Goal: Task Accomplishment & Management: Manage account settings

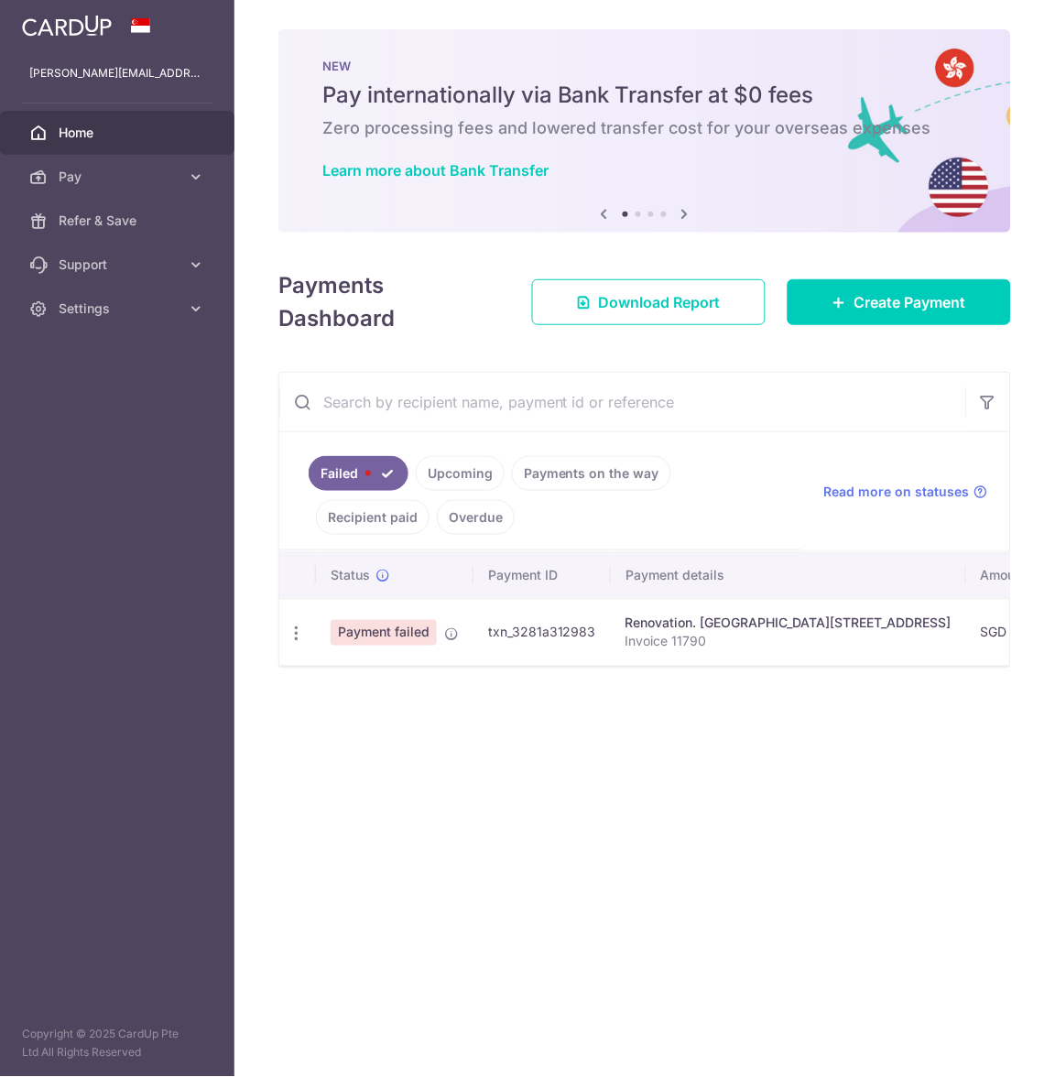
click at [394, 639] on span "Payment failed" at bounding box center [383, 633] width 106 height 26
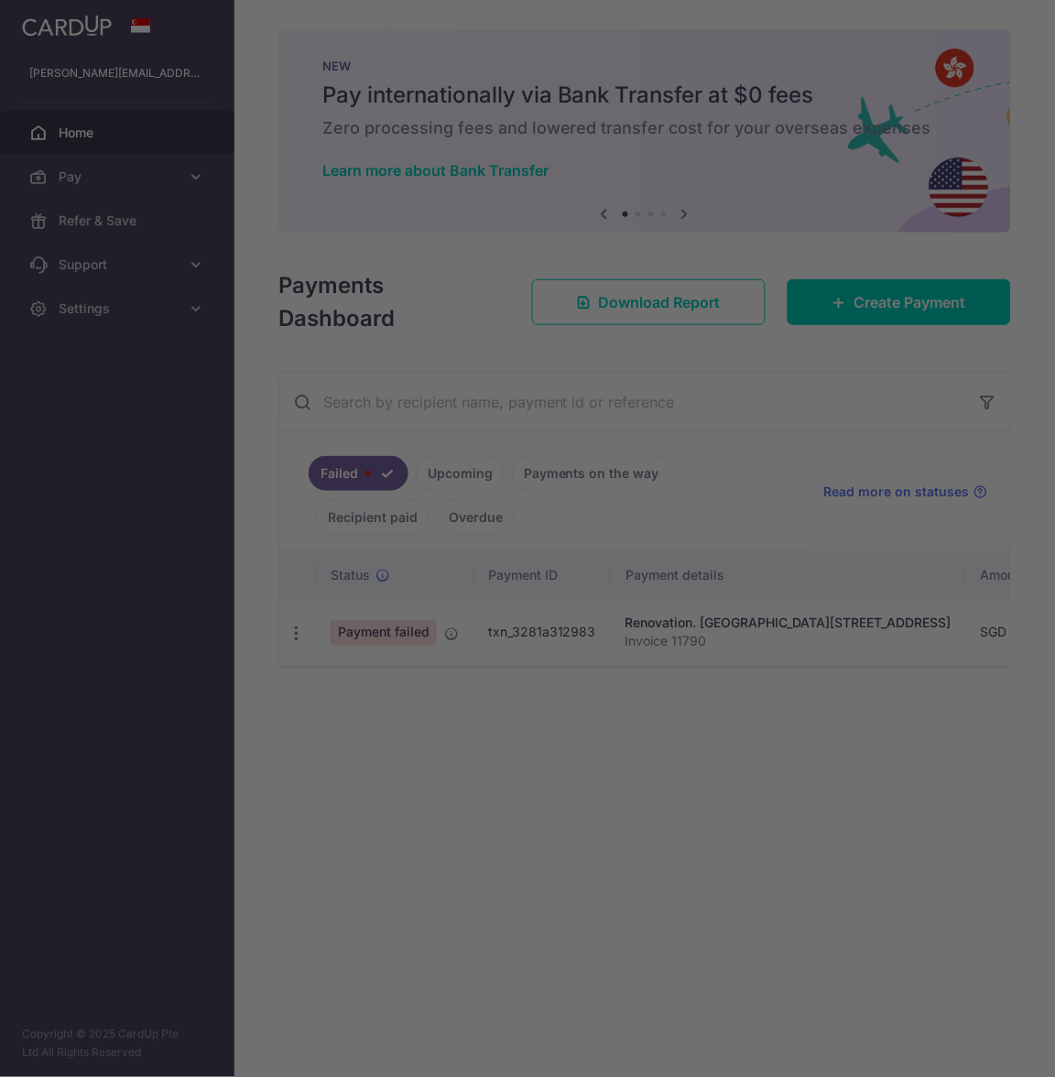
click at [291, 633] on div at bounding box center [533, 544] width 1066 height 1088
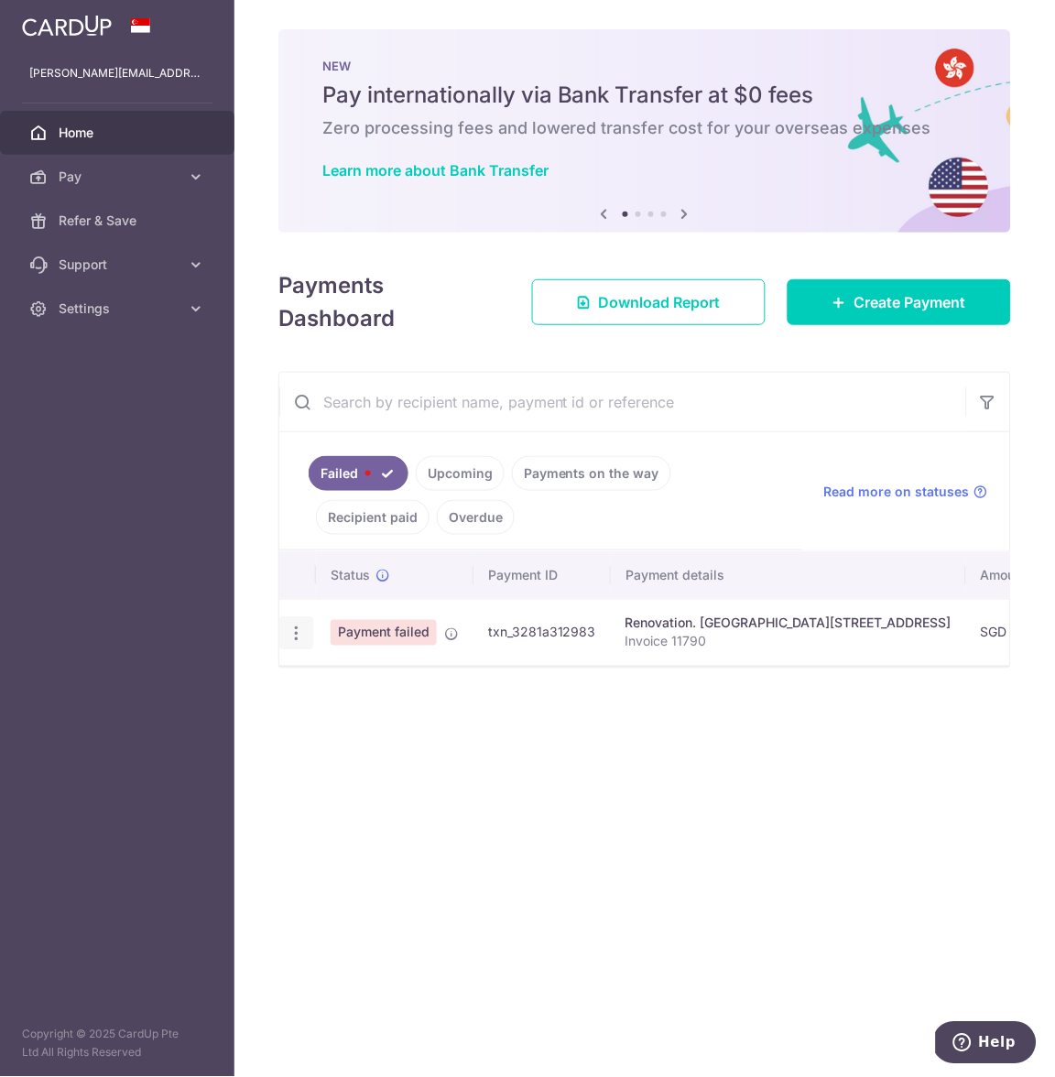
click at [295, 629] on icon "button" at bounding box center [296, 632] width 19 height 19
click at [324, 676] on link "Update payment" at bounding box center [375, 683] width 190 height 44
radio input "true"
type input "8,880.00"
type input "Invoice 11790"
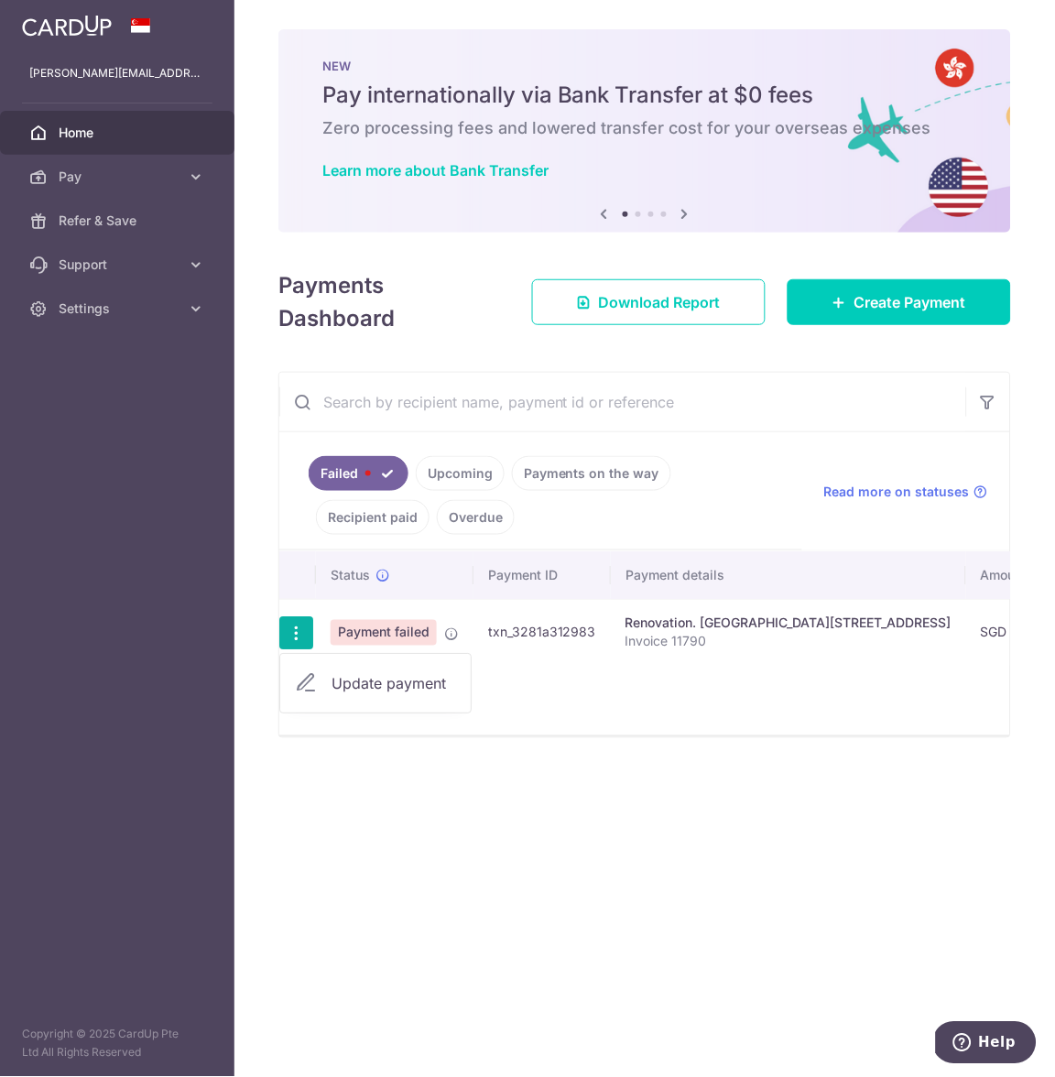
type input "Start-work 60% deposit"
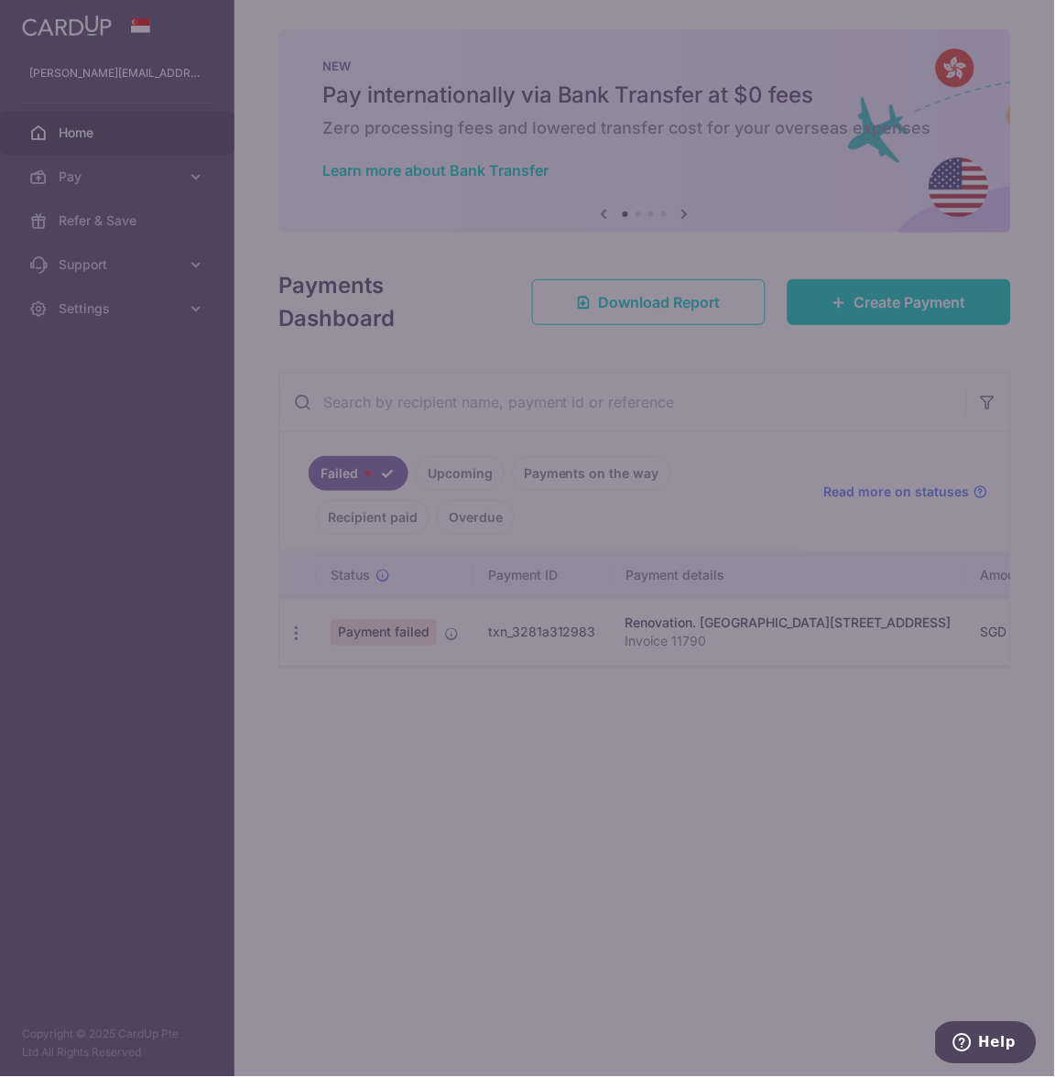
type input "OFF225"
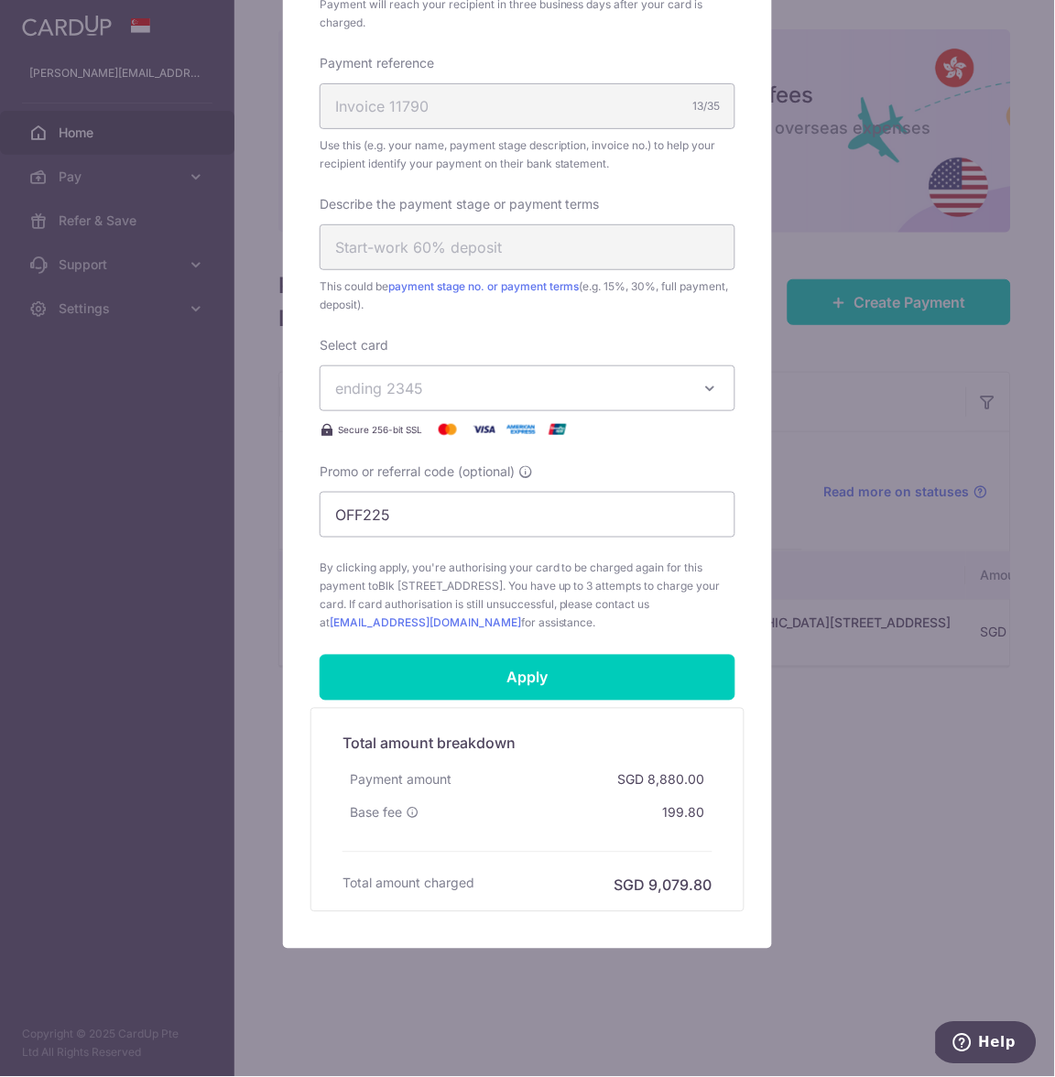
scroll to position [541, 0]
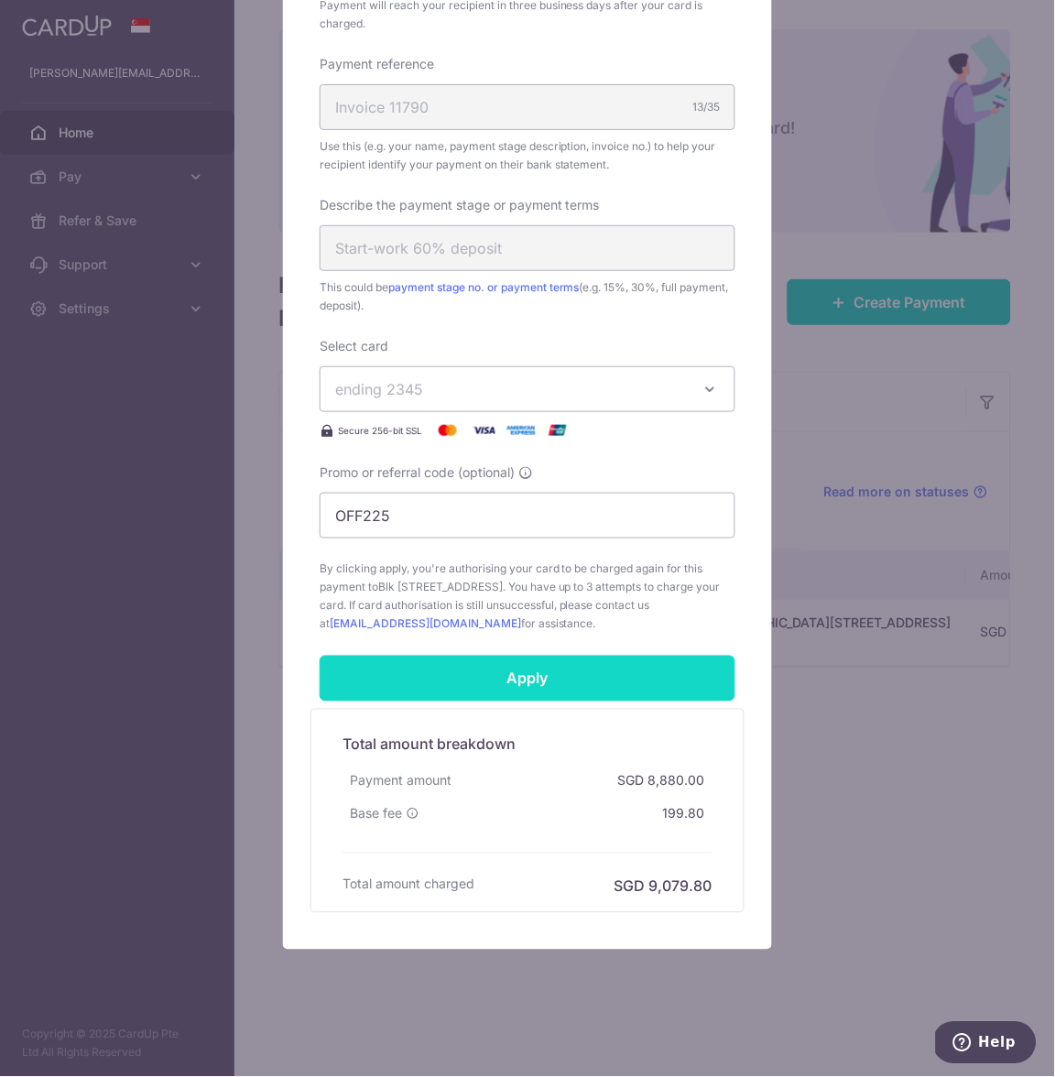
click at [520, 676] on input "Apply" at bounding box center [527, 678] width 416 height 46
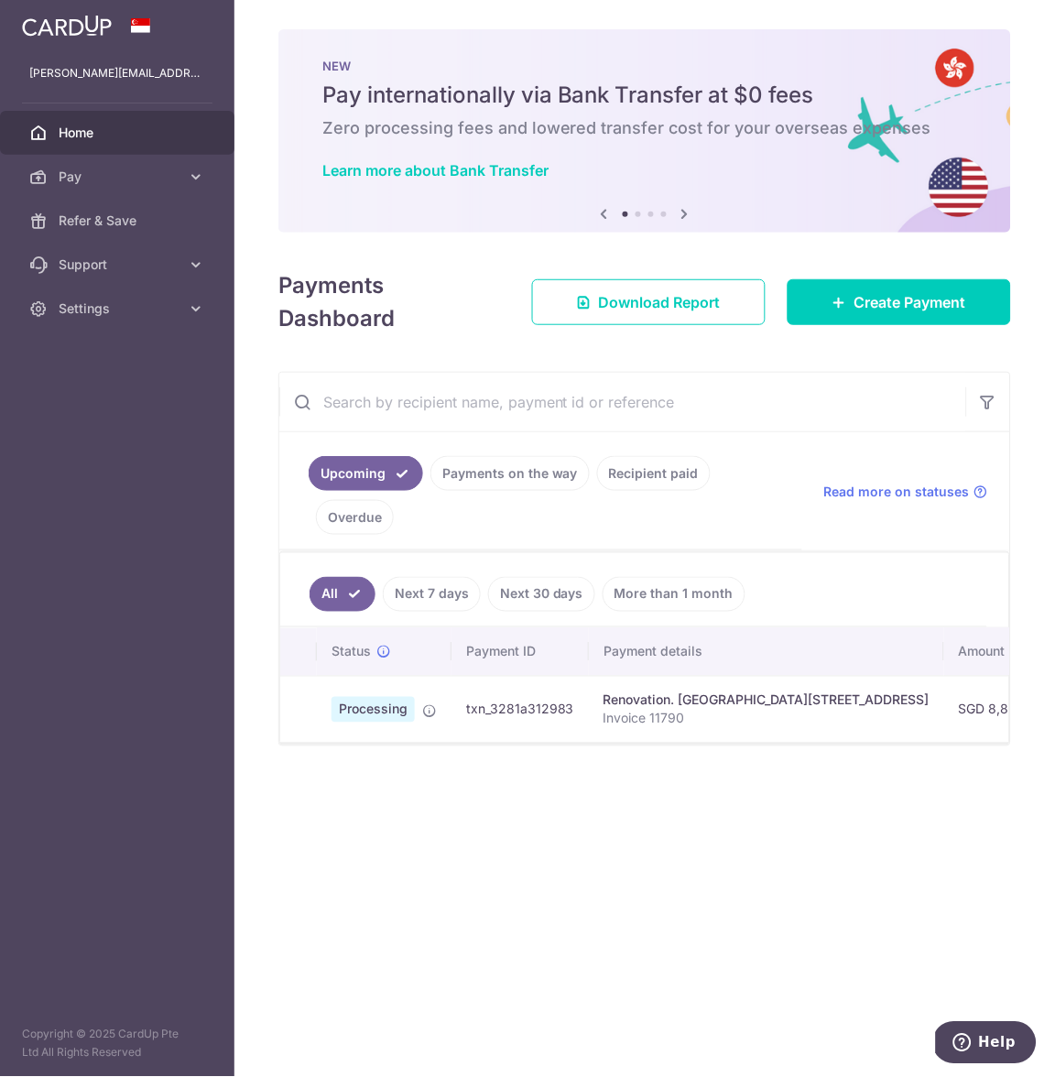
click at [774, 406] on input "text" at bounding box center [622, 402] width 687 height 59
click at [649, 190] on div "NEW Pay internationally via Bank Transfer at $0 fees Zero processing fees and l…" at bounding box center [644, 120] width 732 height 183
